Goal: Transaction & Acquisition: Book appointment/travel/reservation

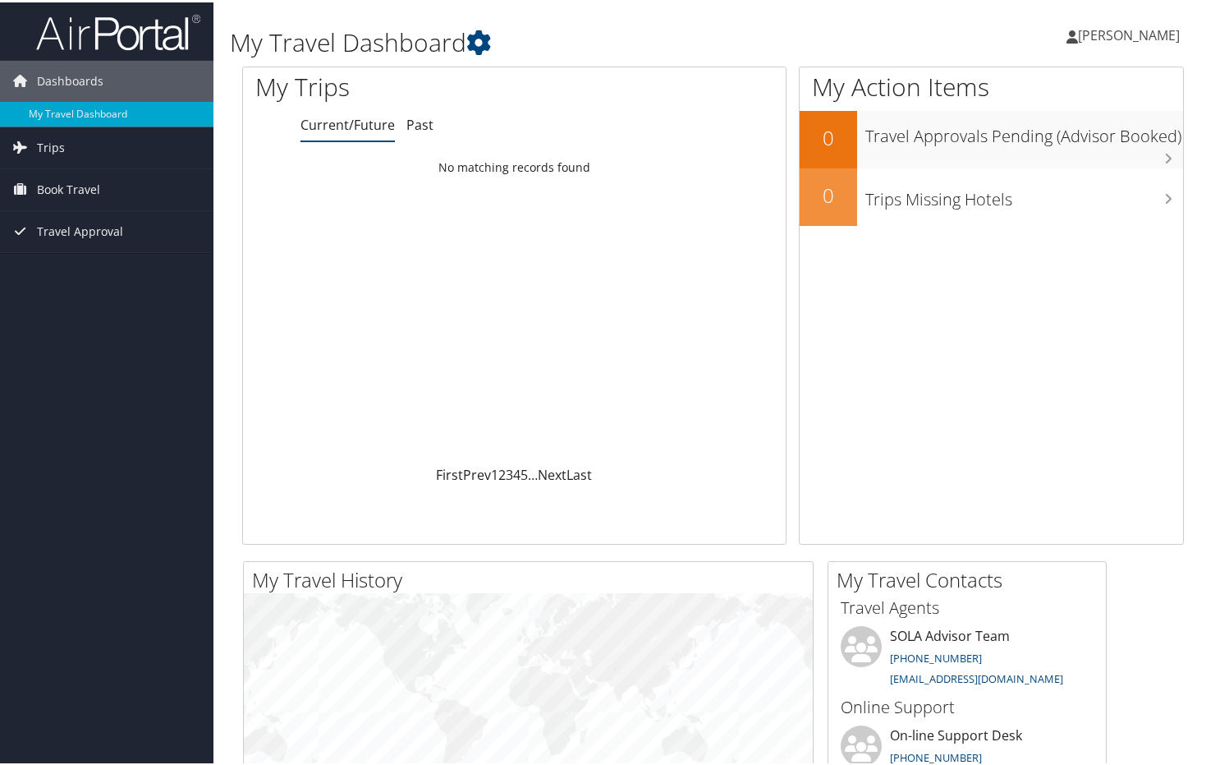
click at [1134, 29] on span "[PERSON_NAME]" at bounding box center [1129, 33] width 102 height 18
click at [930, 311] on div "My Action Items 0 Travel Approvals Pending (Advisor Booked) 0 Trips Missing Hot…" at bounding box center [991, 303] width 385 height 478
click at [66, 187] on span "Book Travel" at bounding box center [68, 187] width 63 height 41
click at [76, 244] on link "Book/Manage Online Trips" at bounding box center [107, 244] width 214 height 25
